Goal: Transaction & Acquisition: Obtain resource

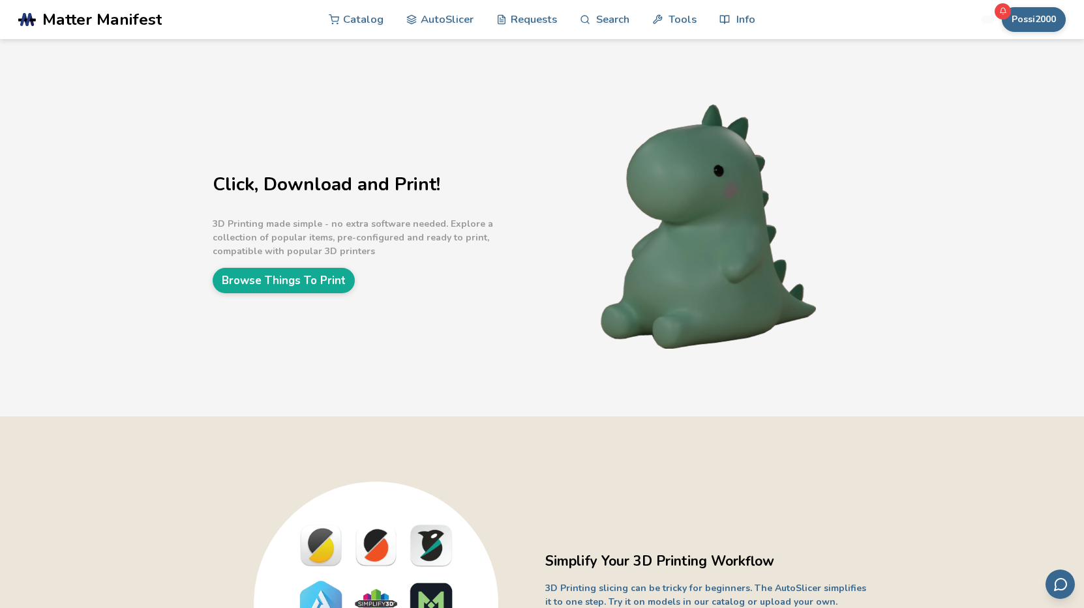
click at [1001, 13] on icon at bounding box center [1003, 10] width 6 height 5
click at [1030, 19] on button "Possi2000" at bounding box center [1034, 19] width 64 height 25
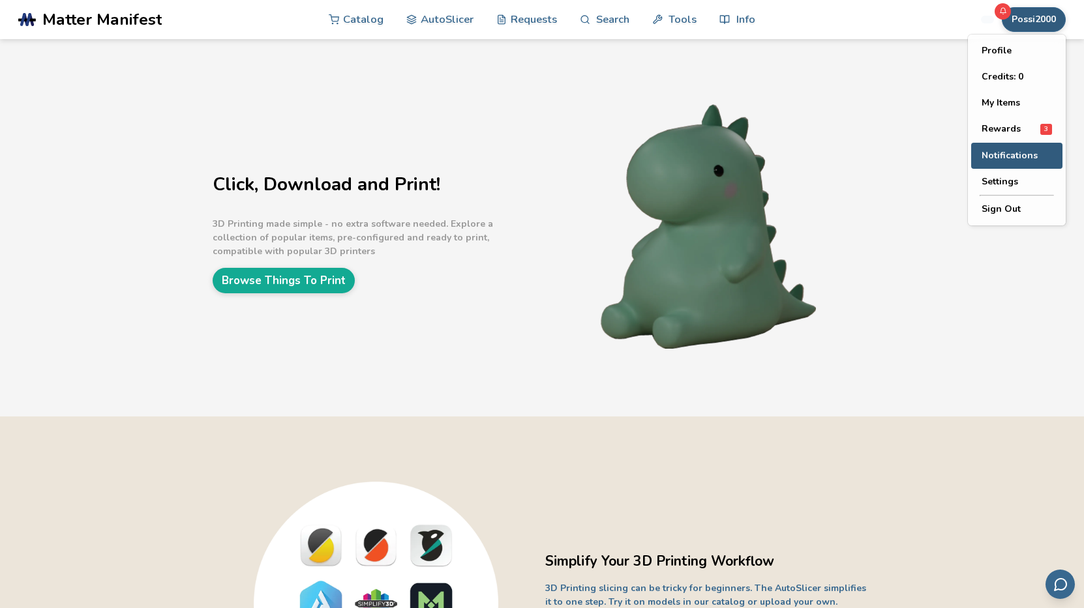
click at [1013, 157] on span "Notifications" at bounding box center [1010, 156] width 56 height 10
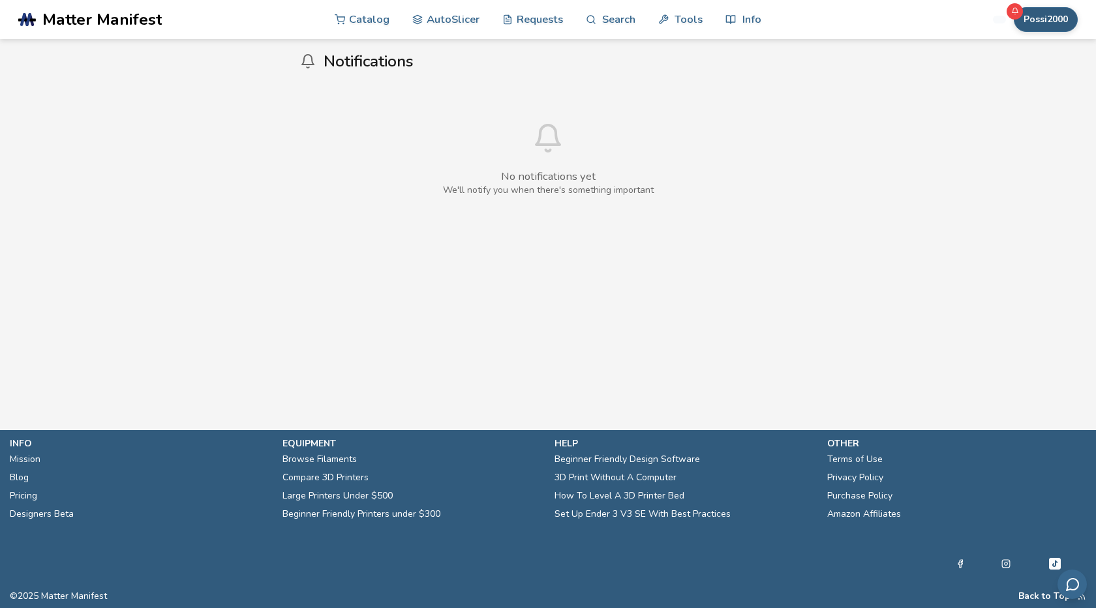
click at [1038, 16] on button "Possi2000" at bounding box center [1045, 19] width 64 height 25
click at [1019, 128] on span "Rewards" at bounding box center [1012, 129] width 39 height 10
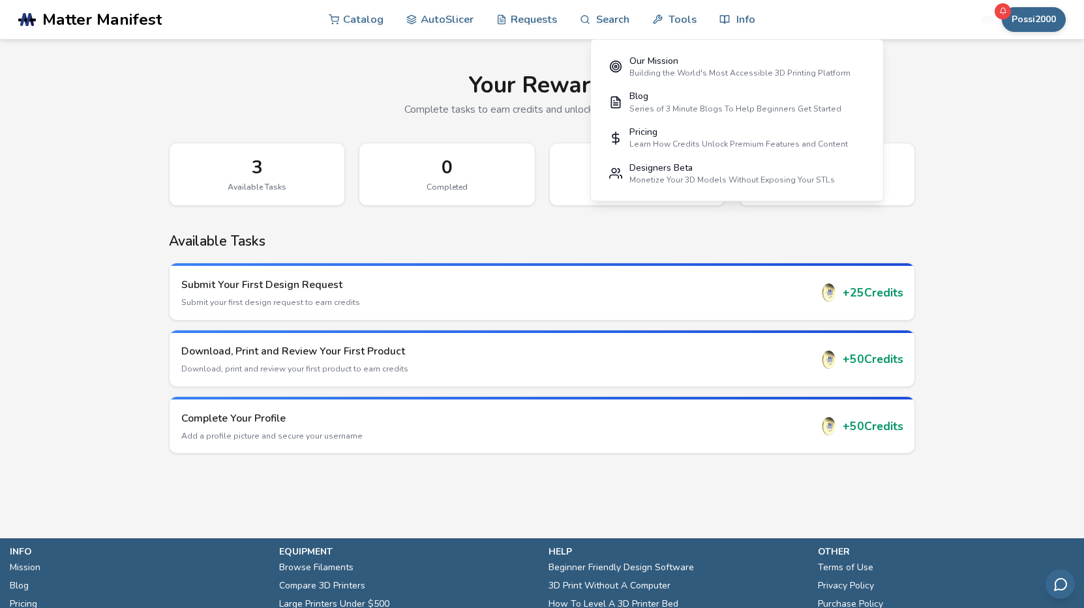
click at [1003, 10] on icon at bounding box center [1002, 11] width 8 height 8
click at [1001, 9] on icon at bounding box center [1003, 10] width 6 height 5
click at [1037, 18] on button "Possi2000" at bounding box center [1034, 19] width 64 height 25
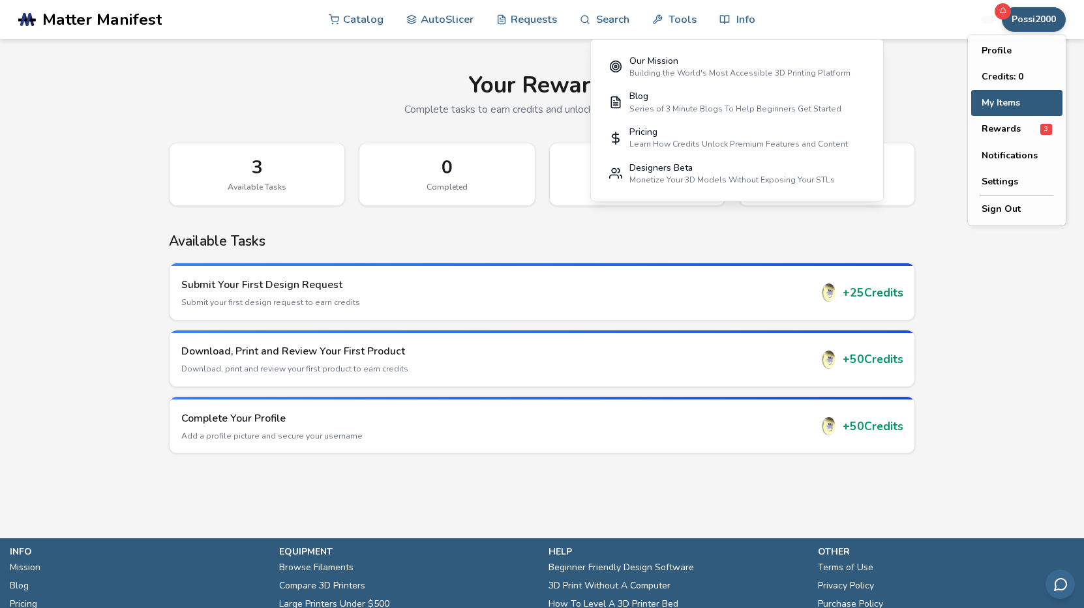
click at [1010, 102] on button "My Items" at bounding box center [1016, 103] width 91 height 26
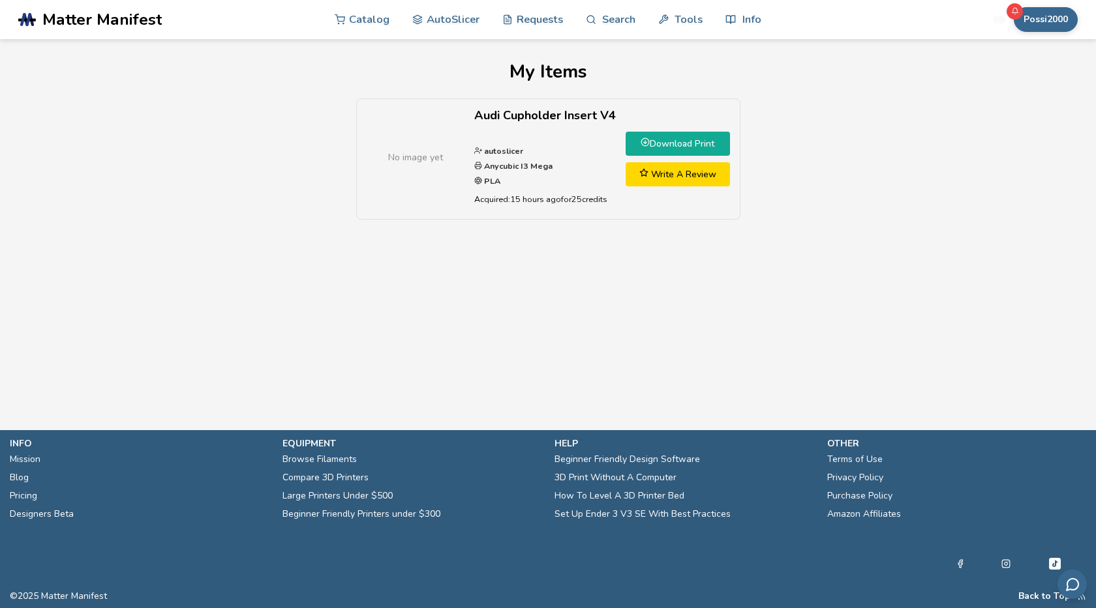
click at [588, 294] on main "My Items No image yet Audi Cupholder Insert V4 autoslicer Anycubic I3 Mega PLA …" at bounding box center [548, 195] width 1096 height 391
click at [672, 142] on link "Download Print" at bounding box center [677, 144] width 104 height 24
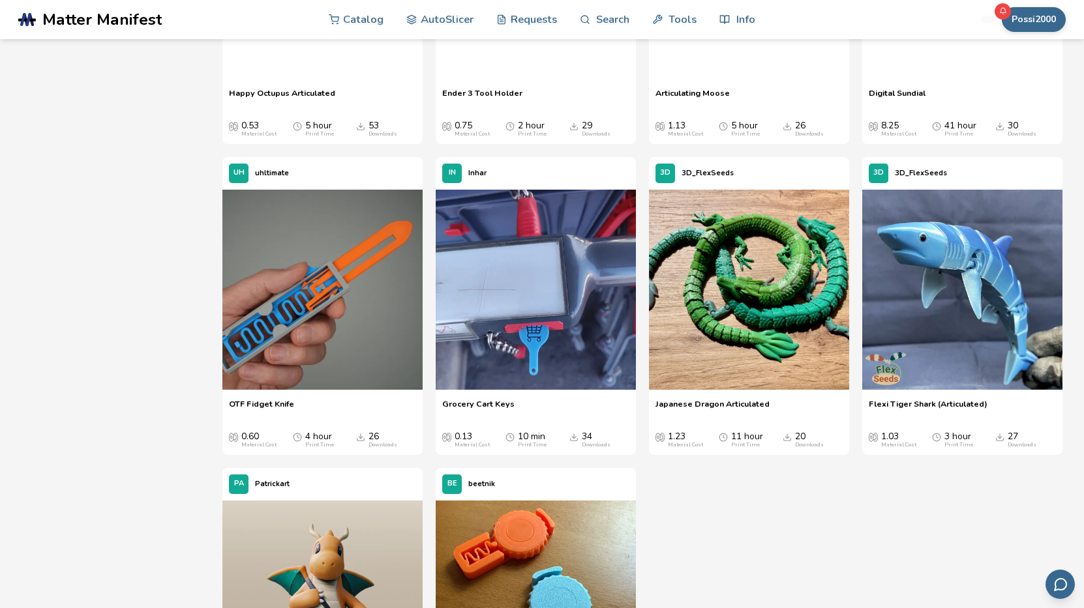
scroll to position [1956, 0]
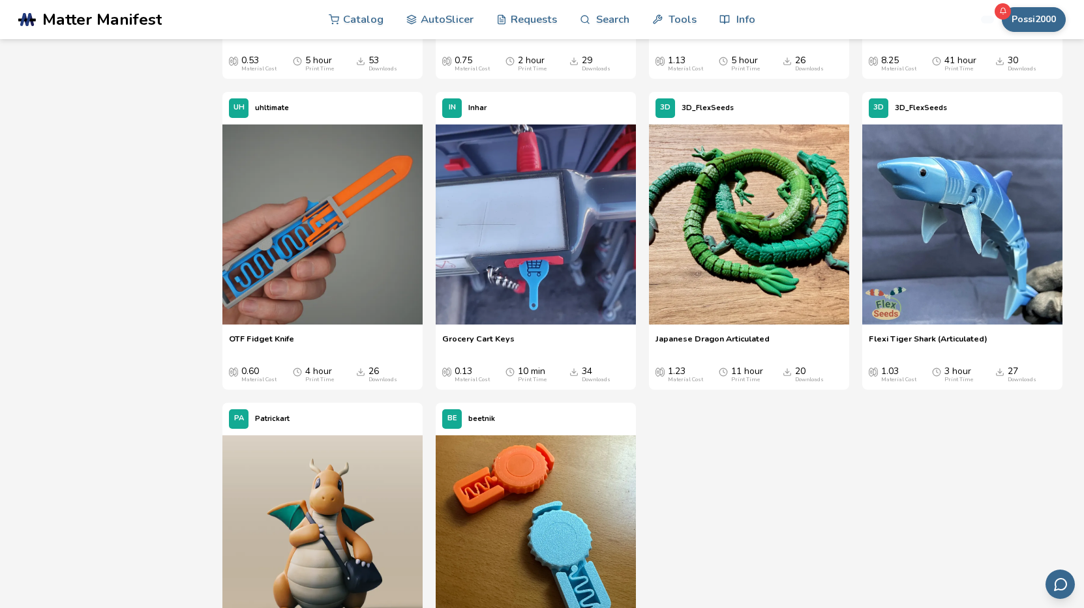
click at [478, 353] on span "Grocery Cart Keys" at bounding box center [478, 344] width 72 height 20
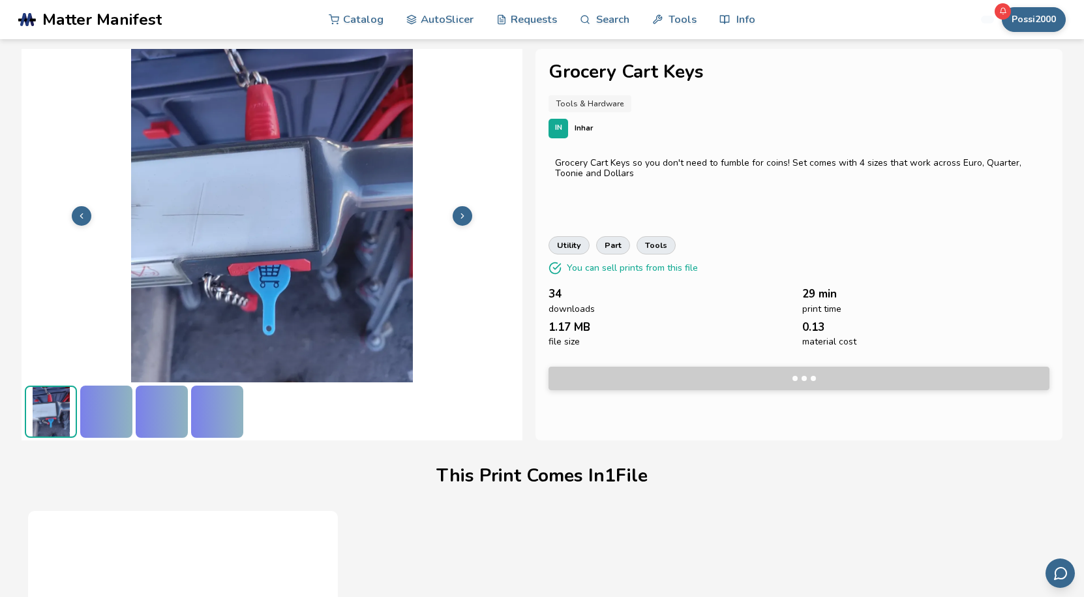
scroll to position [172, 0]
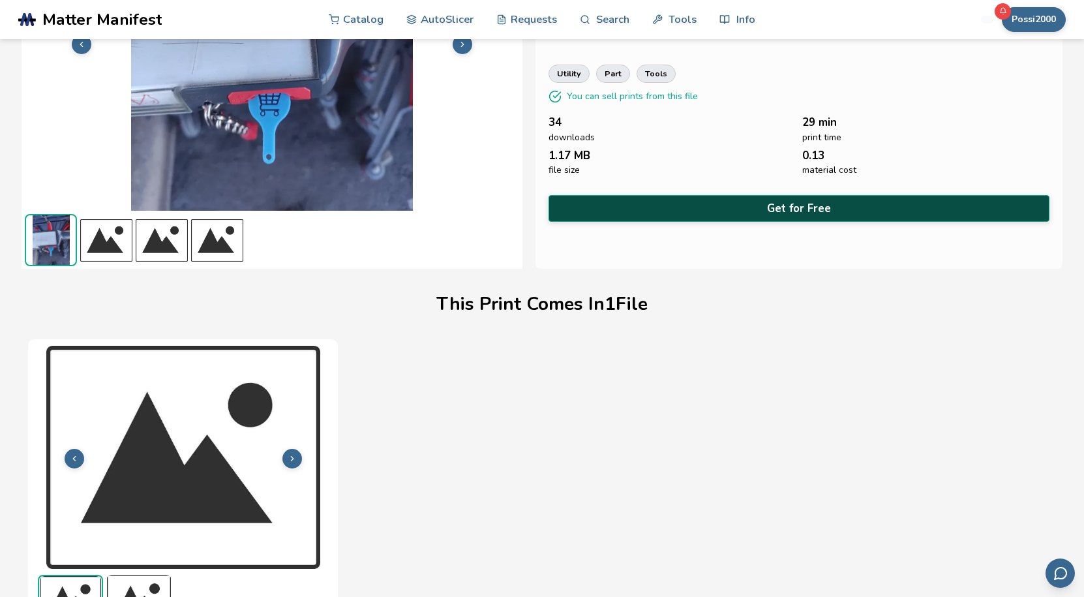
click at [804, 204] on button "Get for Free" at bounding box center [798, 208] width 501 height 27
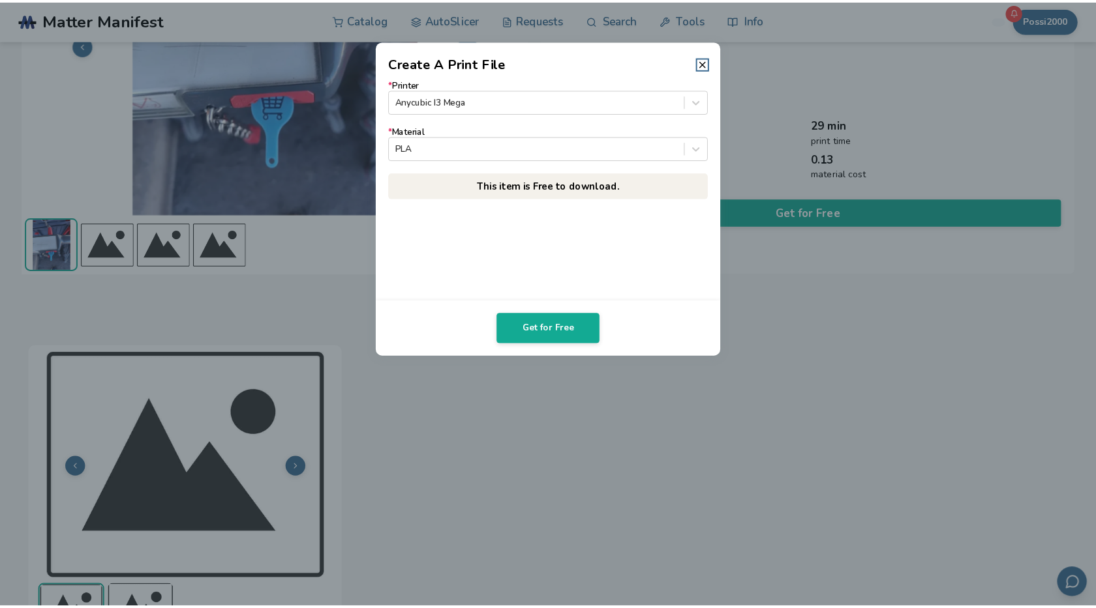
scroll to position [169, 0]
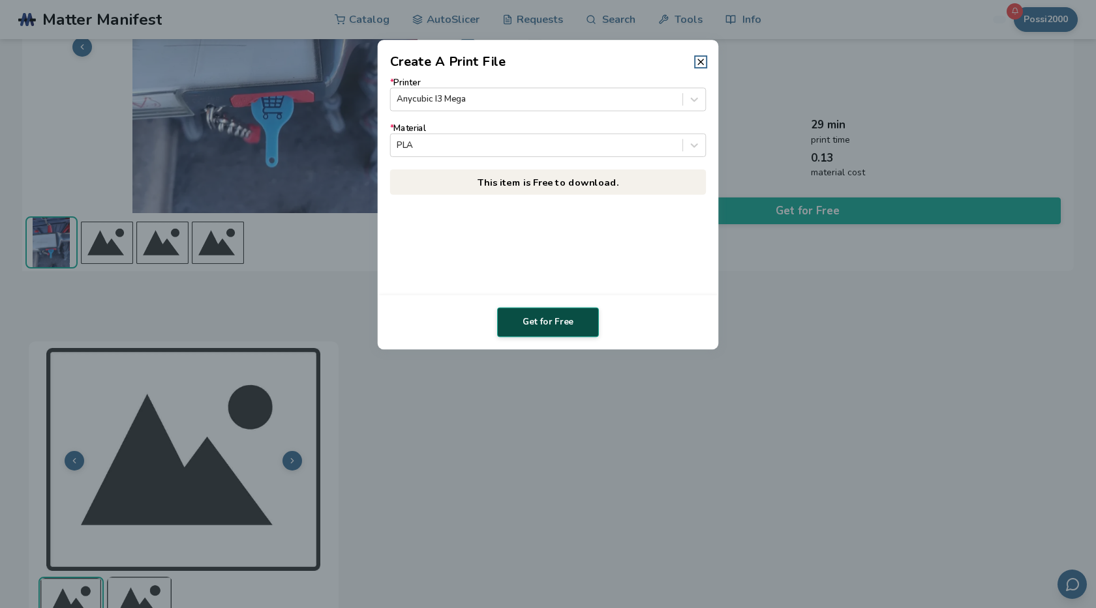
click at [547, 320] on button "Get for Free" at bounding box center [548, 323] width 102 height 30
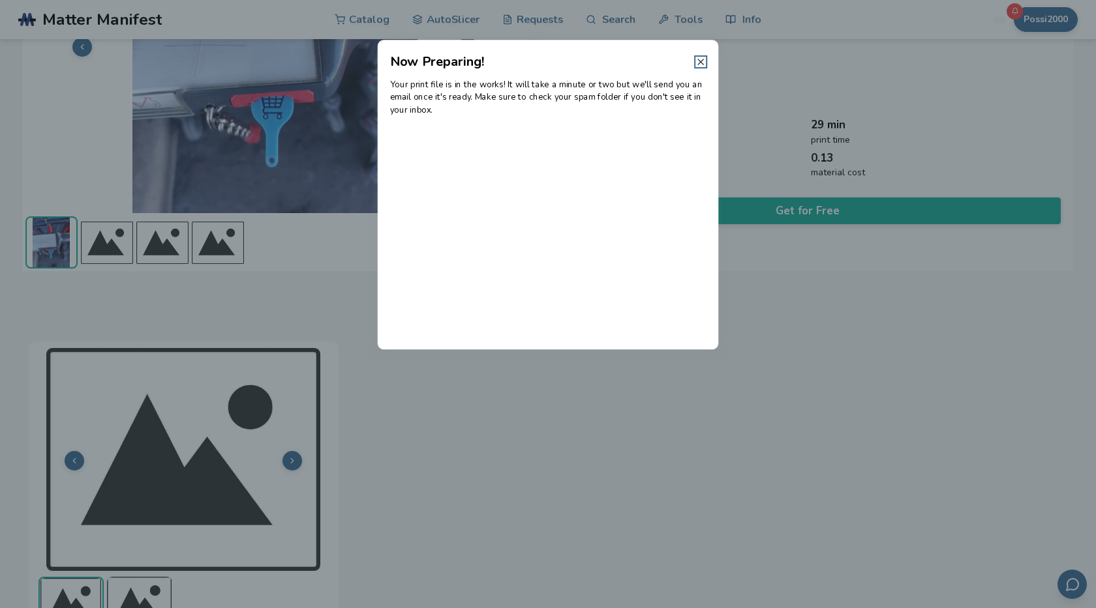
click at [702, 61] on line at bounding box center [700, 61] width 5 height 5
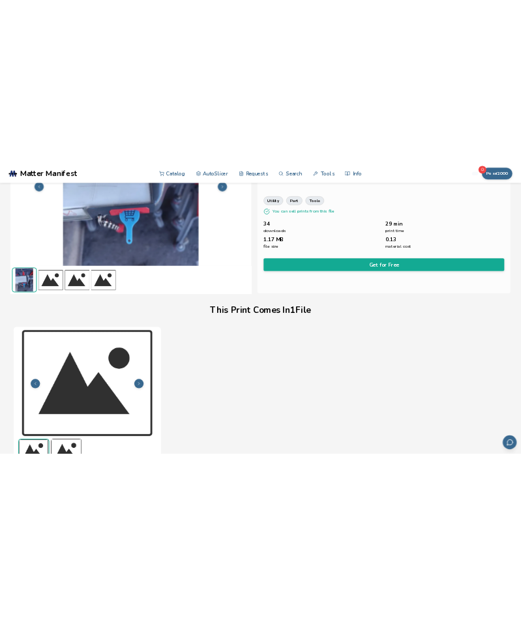
scroll to position [172, 0]
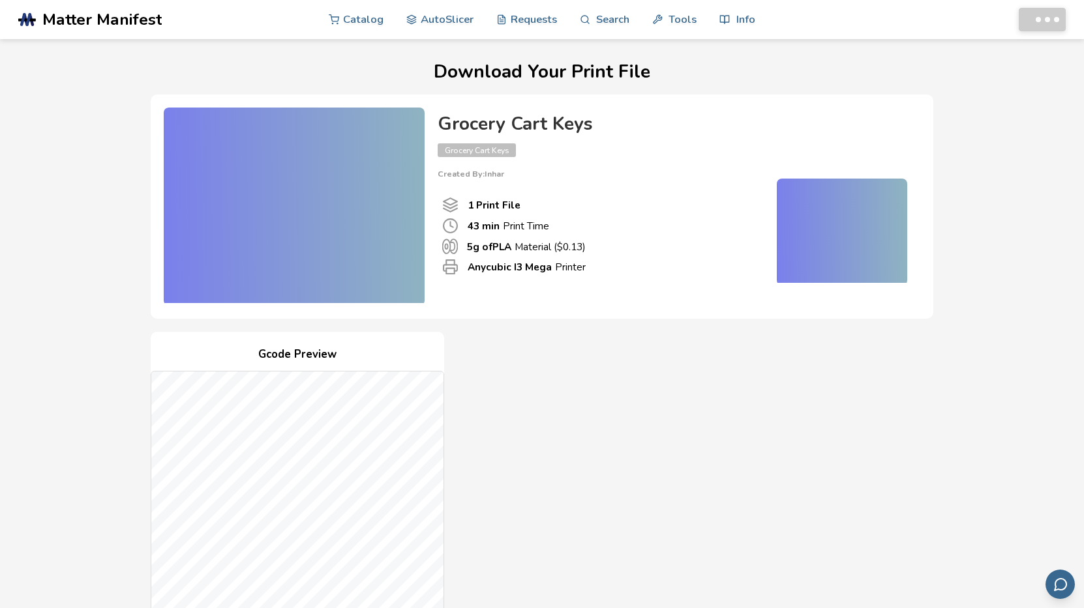
scroll to position [672, 0]
